Goal: Complete application form: Complete application form

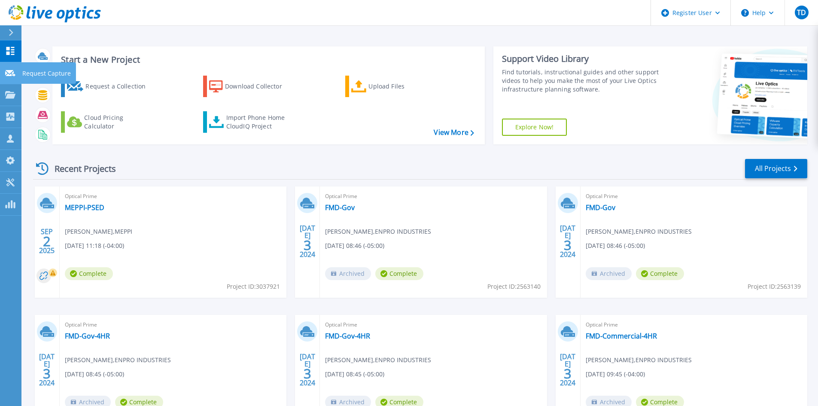
click at [9, 76] on icon at bounding box center [10, 73] width 10 height 6
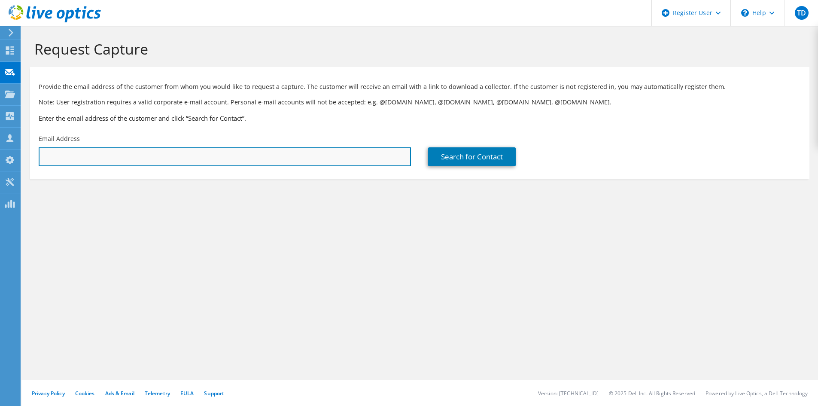
click at [124, 162] on input "text" at bounding box center [225, 156] width 372 height 19
paste input "20727909.1"
click at [124, 162] on input "20727909.1" at bounding box center [225, 156] width 372 height 19
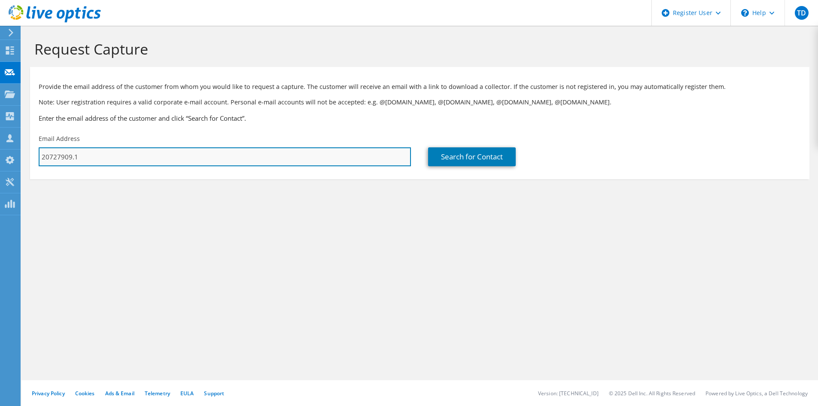
click at [124, 162] on input "20727909.1" at bounding box center [225, 156] width 372 height 19
type input "\"
